Goal: Check status: Check status

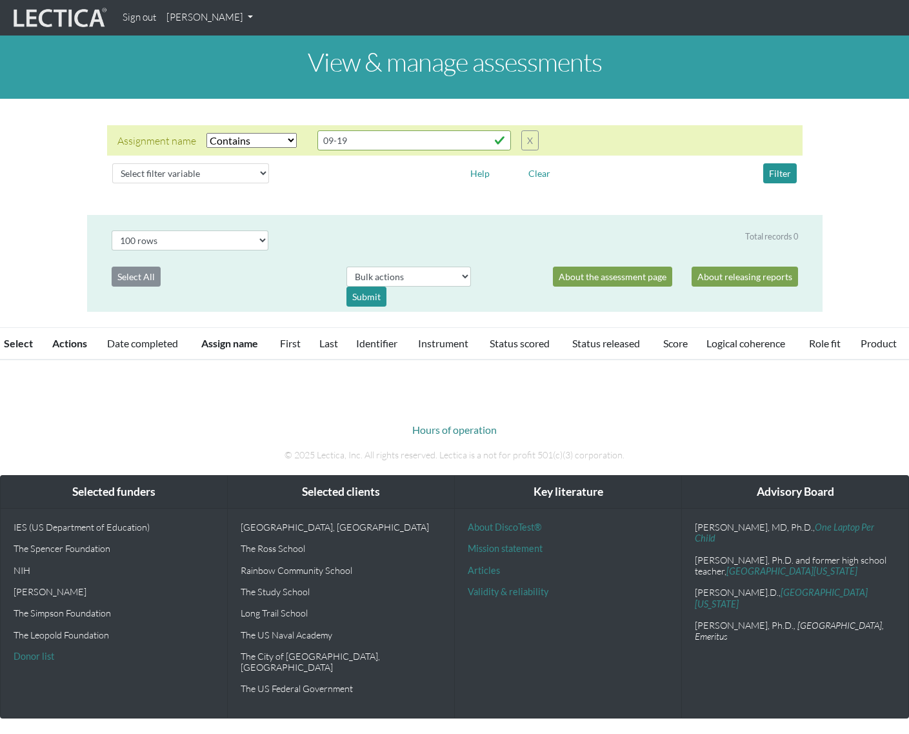
select select "icontains"
select select "100"
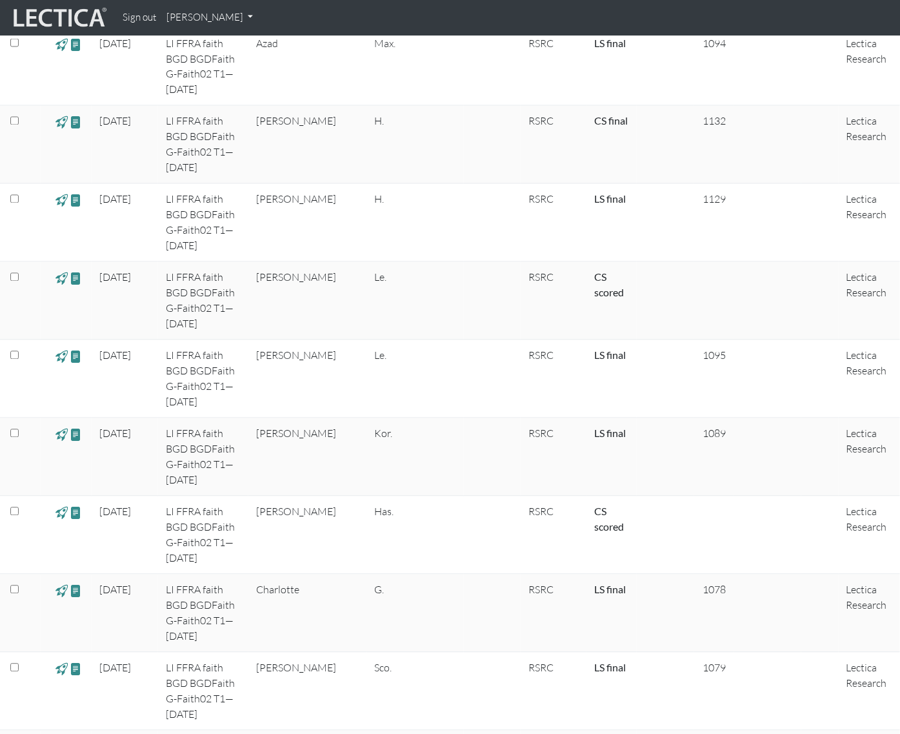
scroll to position [928, 0]
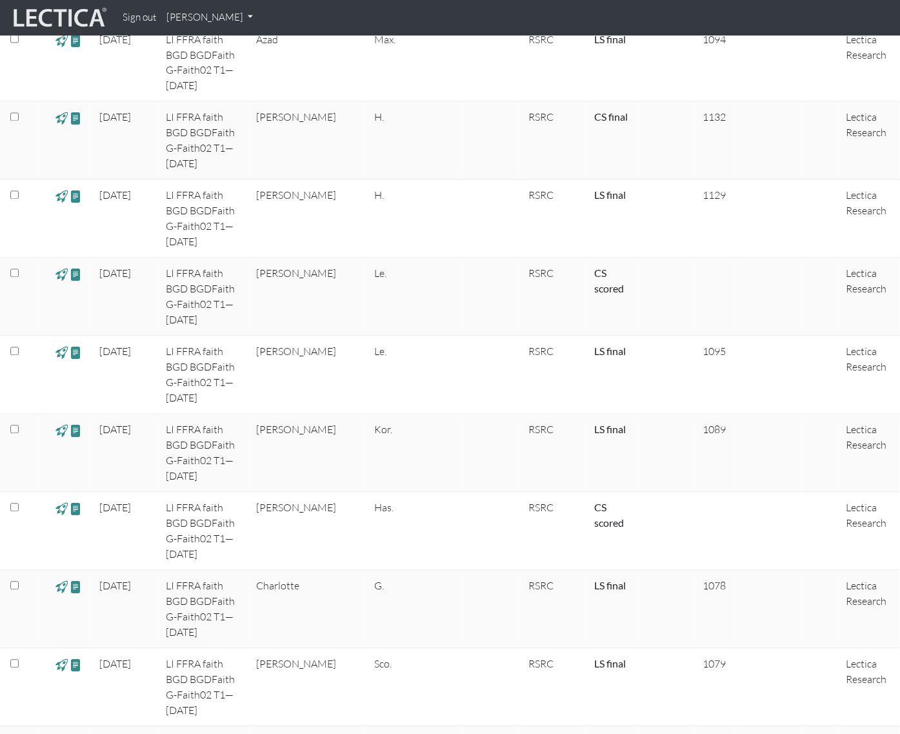
click at [208, 13] on link "[PERSON_NAME]" at bounding box center [209, 17] width 97 height 25
click at [208, 46] on link "My Profile" at bounding box center [226, 47] width 103 height 16
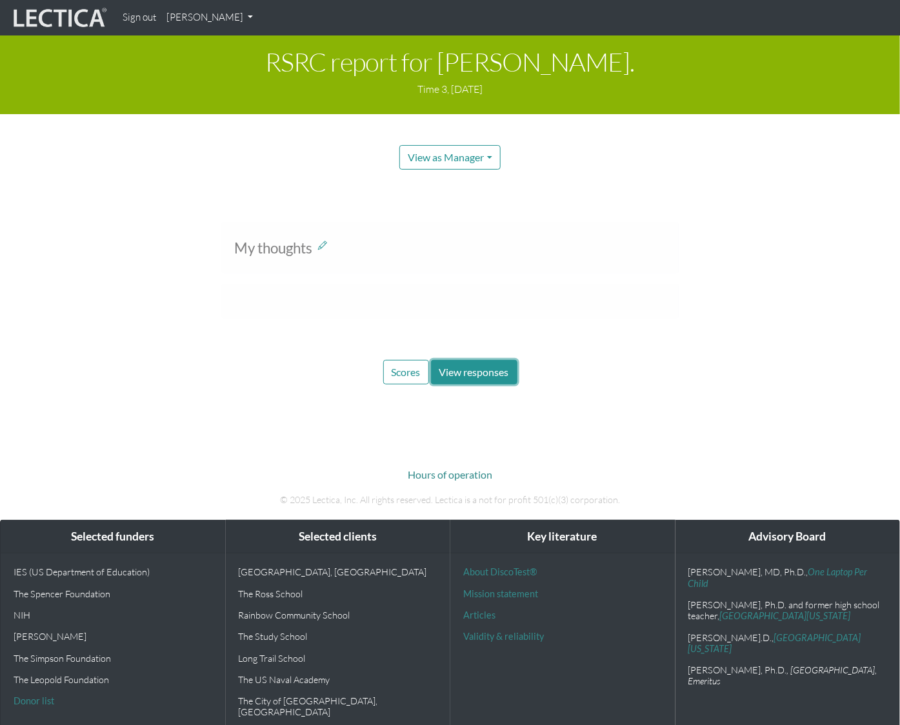
click at [473, 372] on span "View responses" at bounding box center [474, 372] width 70 height 12
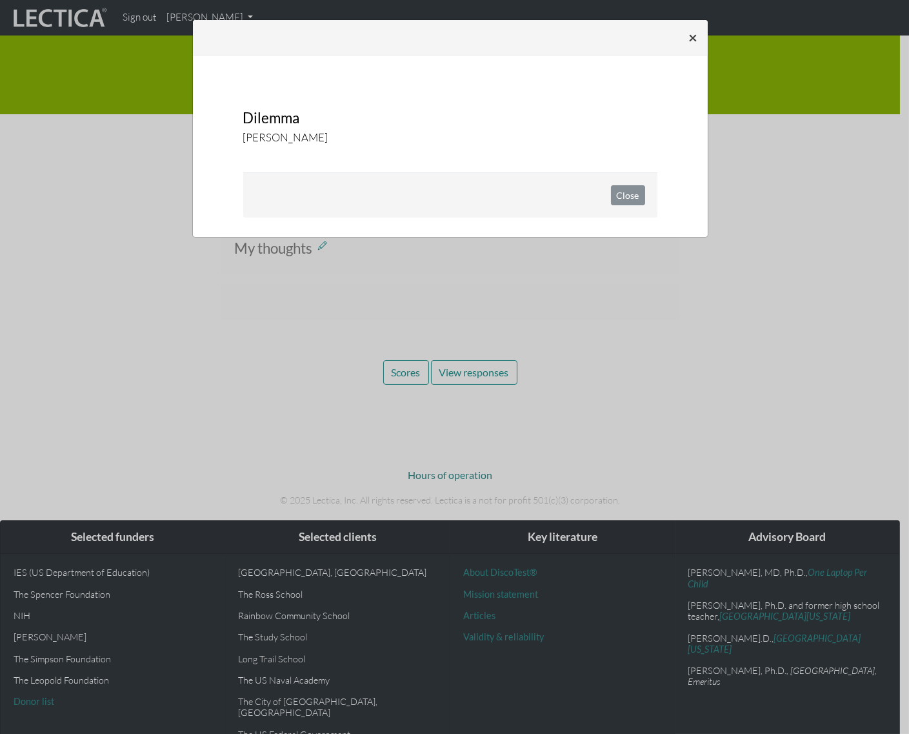
click at [697, 45] on span "×" at bounding box center [693, 37] width 9 height 19
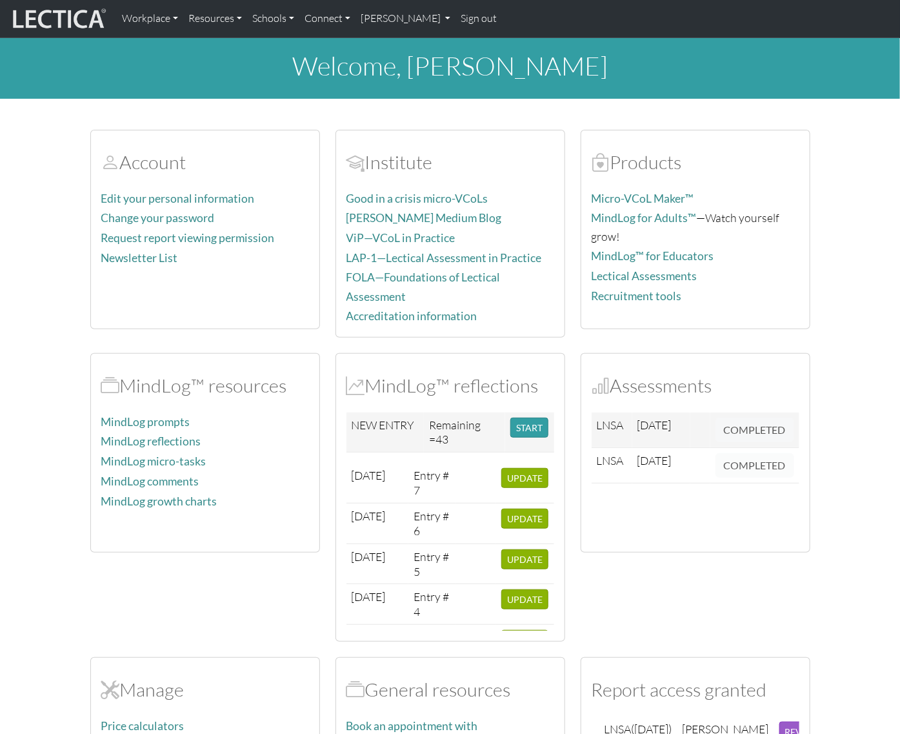
scroll to position [58, 0]
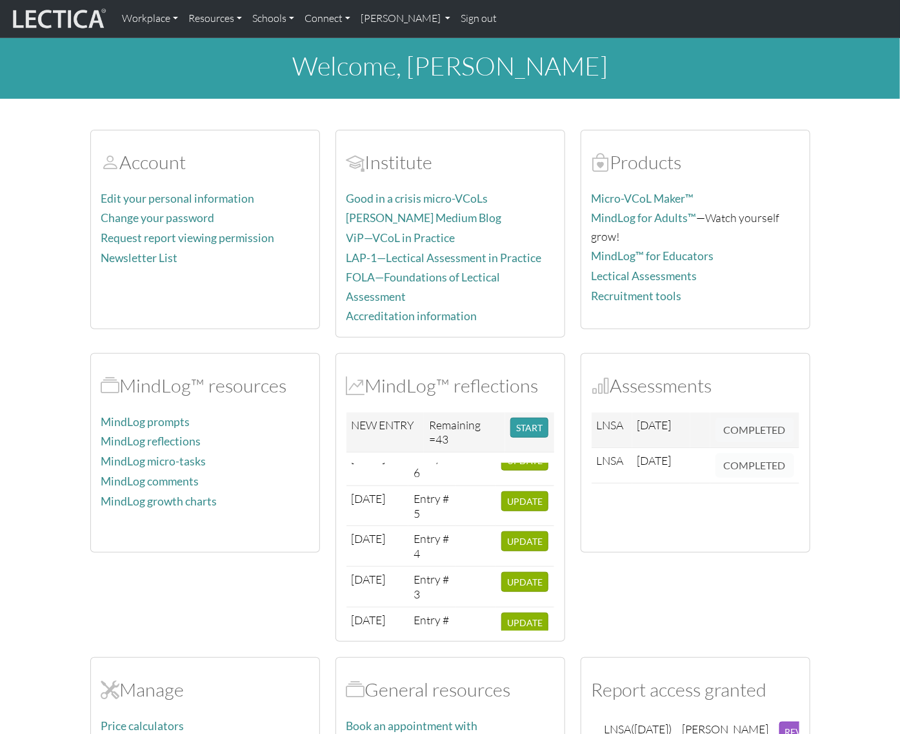
click at [538, 657] on span "UPDATE" at bounding box center [524, 662] width 35 height 11
click at [421, 114] on div "Account Edit your personal information Change your password Request report view…" at bounding box center [451, 485] width 736 height 742
